Goal: Information Seeking & Learning: Learn about a topic

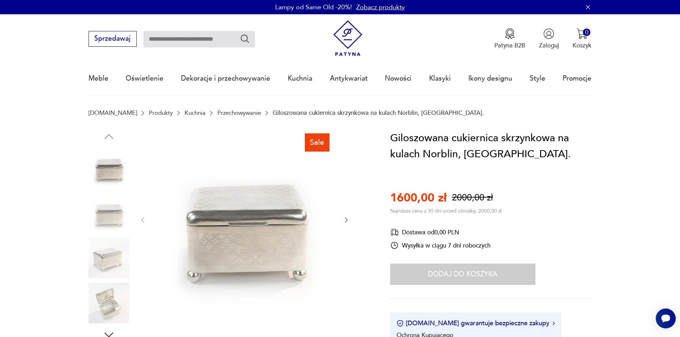
click at [348, 221] on icon "button" at bounding box center [346, 220] width 7 height 7
click at [346, 221] on icon "button" at bounding box center [346, 220] width 7 height 7
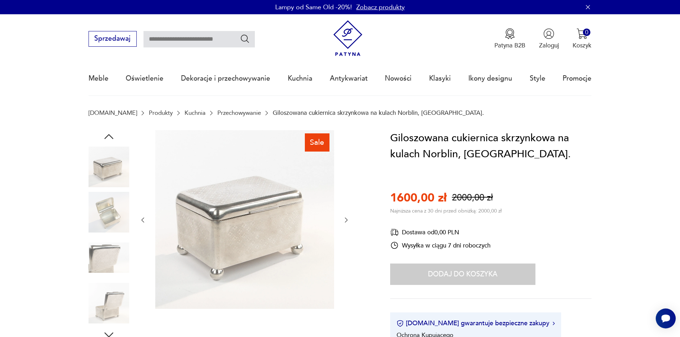
click at [346, 221] on icon "button" at bounding box center [346, 220] width 3 height 5
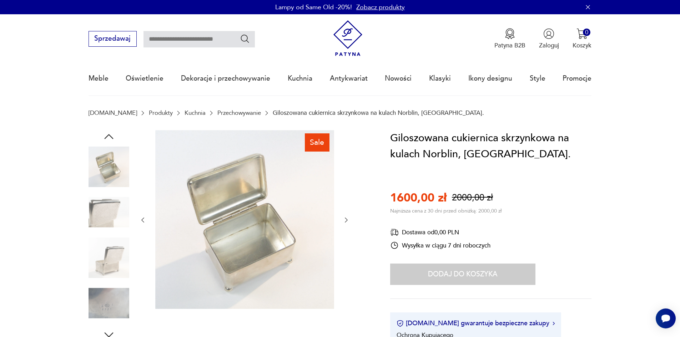
click at [346, 221] on icon "button" at bounding box center [346, 220] width 3 height 5
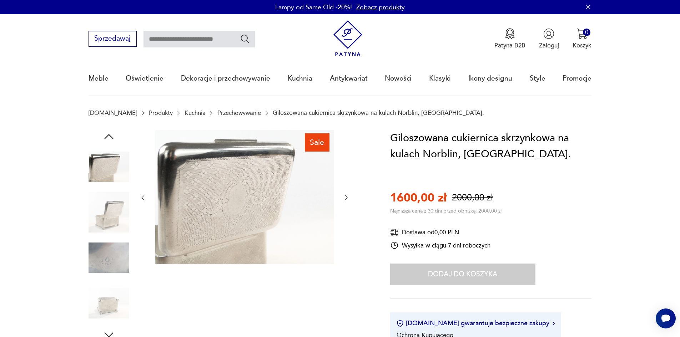
click at [346, 197] on icon "button" at bounding box center [346, 198] width 3 height 5
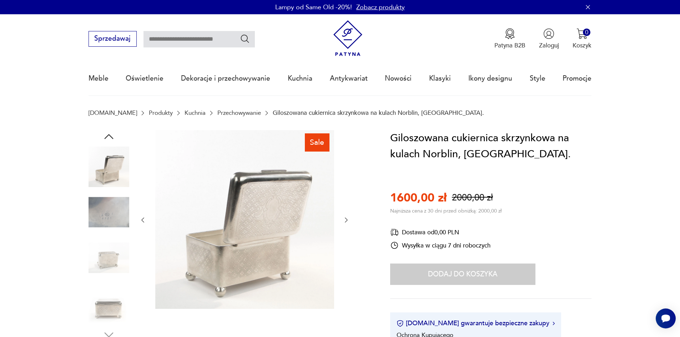
click at [346, 222] on icon "button" at bounding box center [346, 220] width 3 height 5
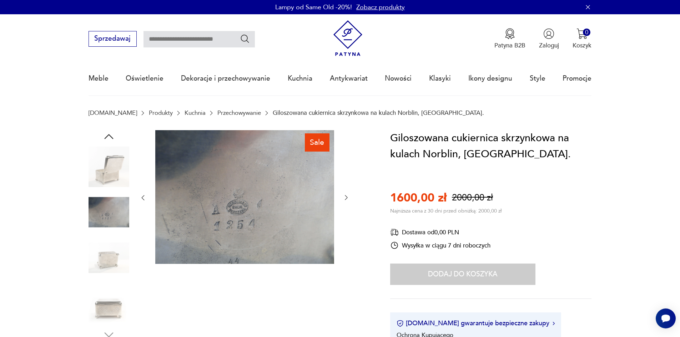
click at [220, 112] on link "Przechowywanie" at bounding box center [239, 113] width 44 height 7
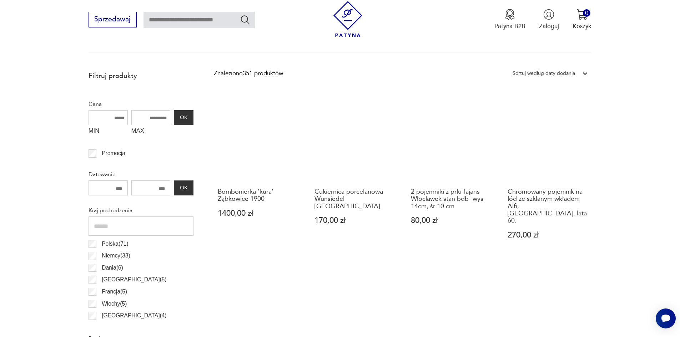
scroll to position [309, 0]
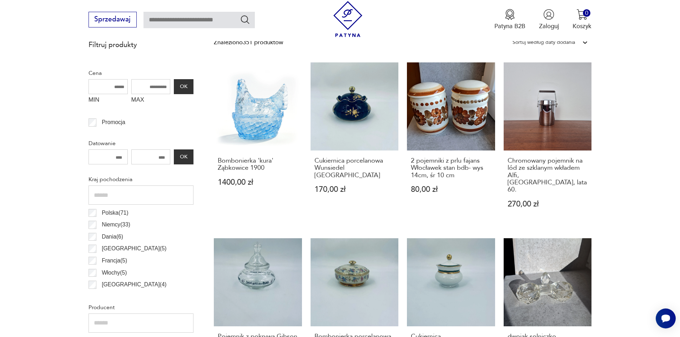
click at [112, 215] on p "Polska ( 71 )" at bounding box center [115, 212] width 27 height 9
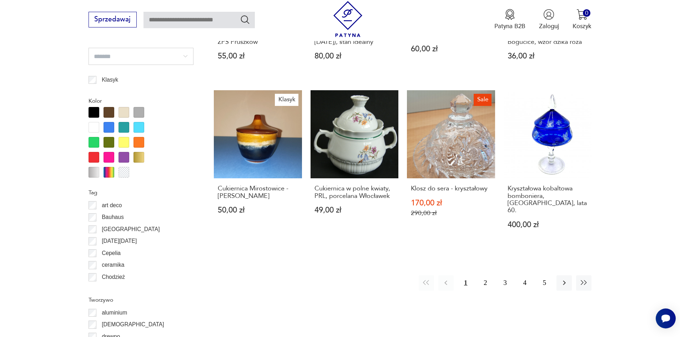
scroll to position [773, 0]
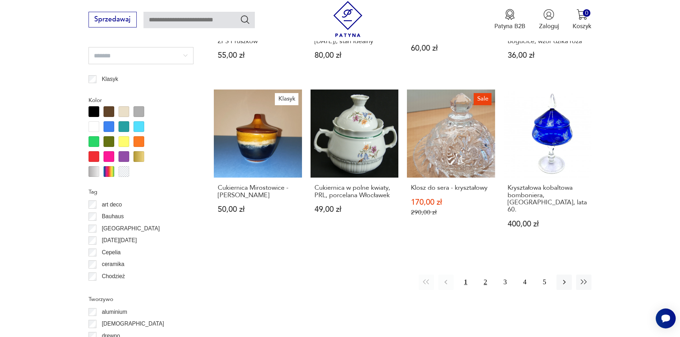
click at [486, 277] on button "2" at bounding box center [484, 282] width 15 height 15
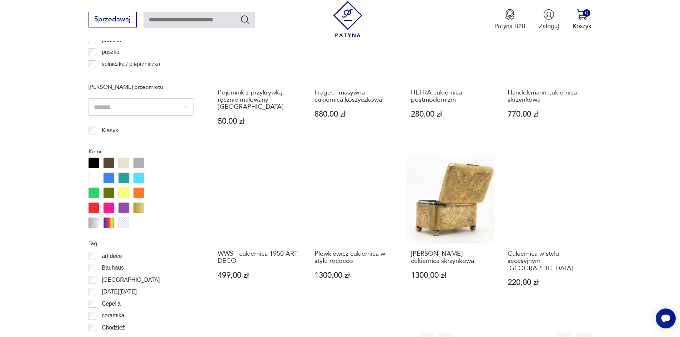
scroll to position [737, 0]
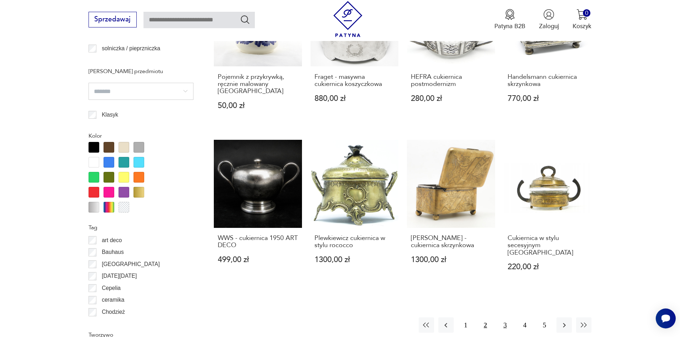
click at [506, 318] on button "3" at bounding box center [504, 325] width 15 height 15
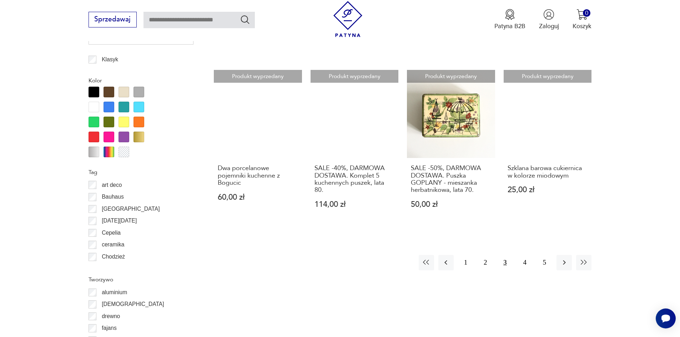
scroll to position [844, 0]
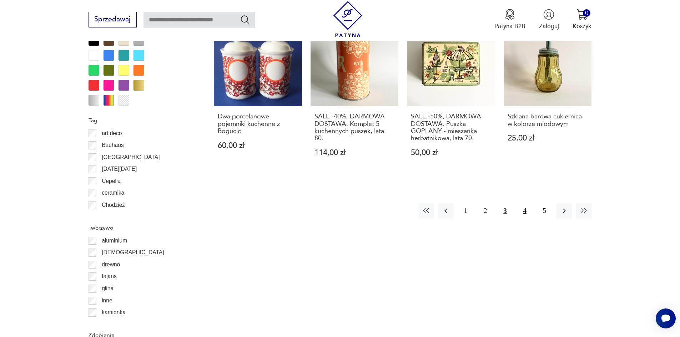
click at [527, 211] on button "4" at bounding box center [524, 210] width 15 height 15
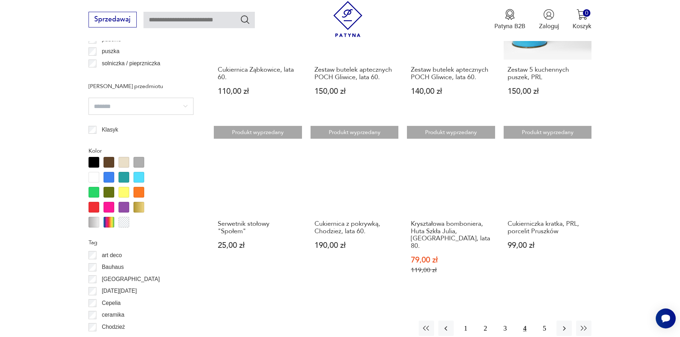
scroll to position [737, 0]
